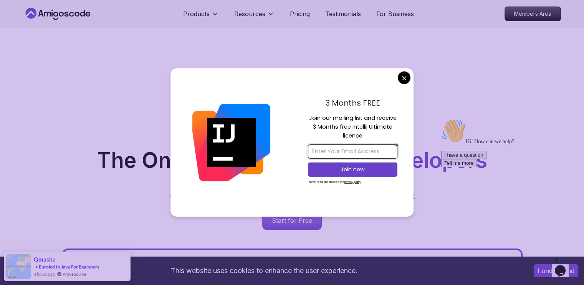
click at [363, 151] on input "email" at bounding box center [352, 151] width 89 height 14
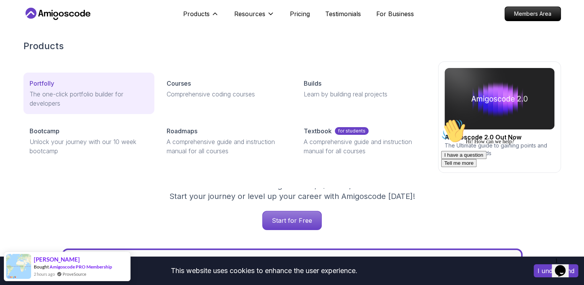
click at [65, 79] on div "Portfolly" at bounding box center [89, 83] width 119 height 9
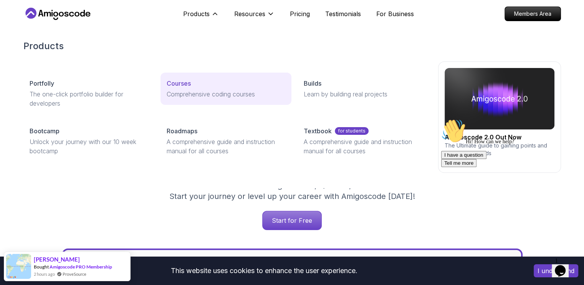
click at [185, 86] on p "Courses" at bounding box center [179, 83] width 24 height 9
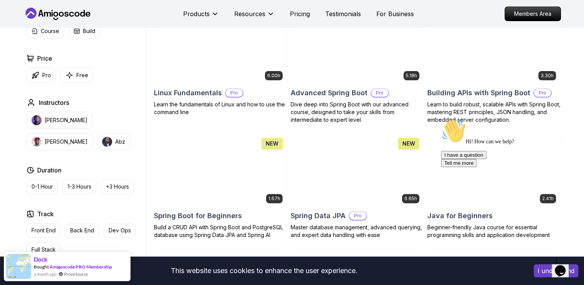
scroll to position [230, 0]
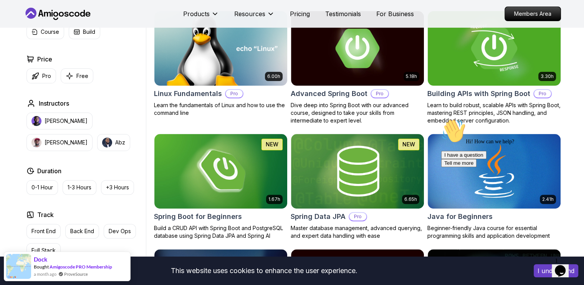
click at [452, 91] on h2 "Building APIs with Spring Boot" at bounding box center [479, 93] width 103 height 11
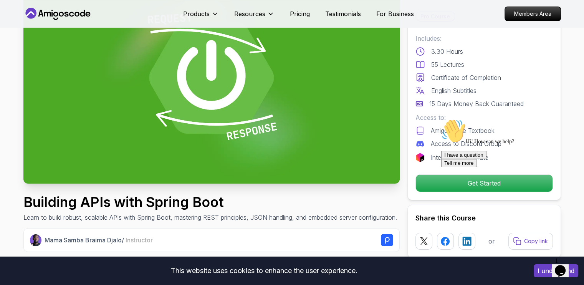
scroll to position [77, 0]
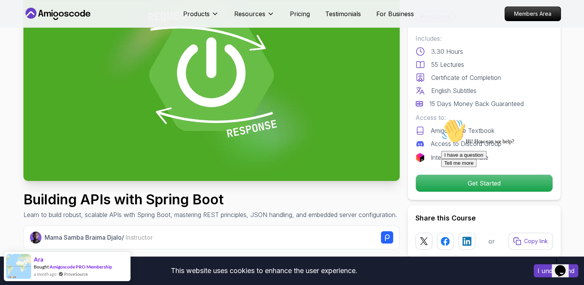
click at [447, 167] on div "Hi! How can we help? I have a question Tell me more" at bounding box center [510, 143] width 138 height 48
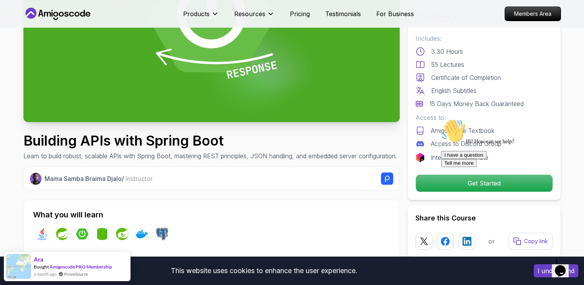
scroll to position [154, 0]
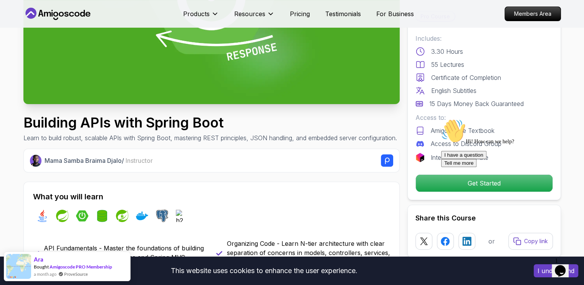
click at [441, 119] on icon "Chat attention grabber" at bounding box center [441, 119] width 0 height 0
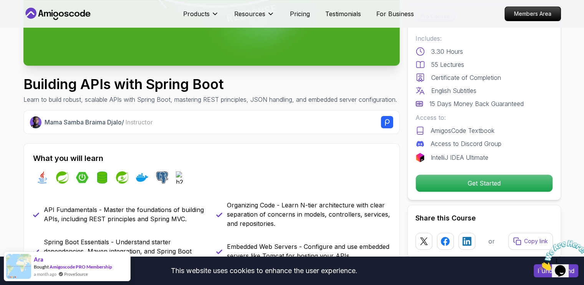
scroll to position [0, 0]
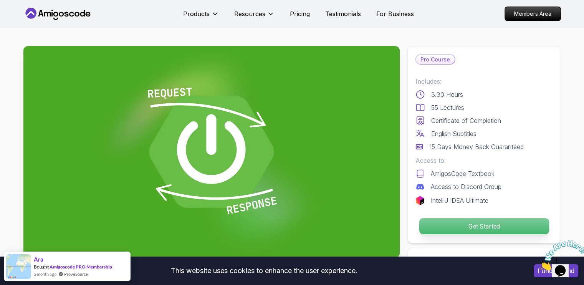
click at [466, 225] on p "Get Started" at bounding box center [484, 226] width 130 height 16
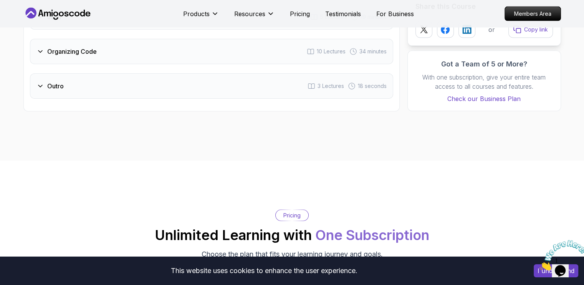
scroll to position [1568, 0]
